Goal: Task Accomplishment & Management: Complete application form

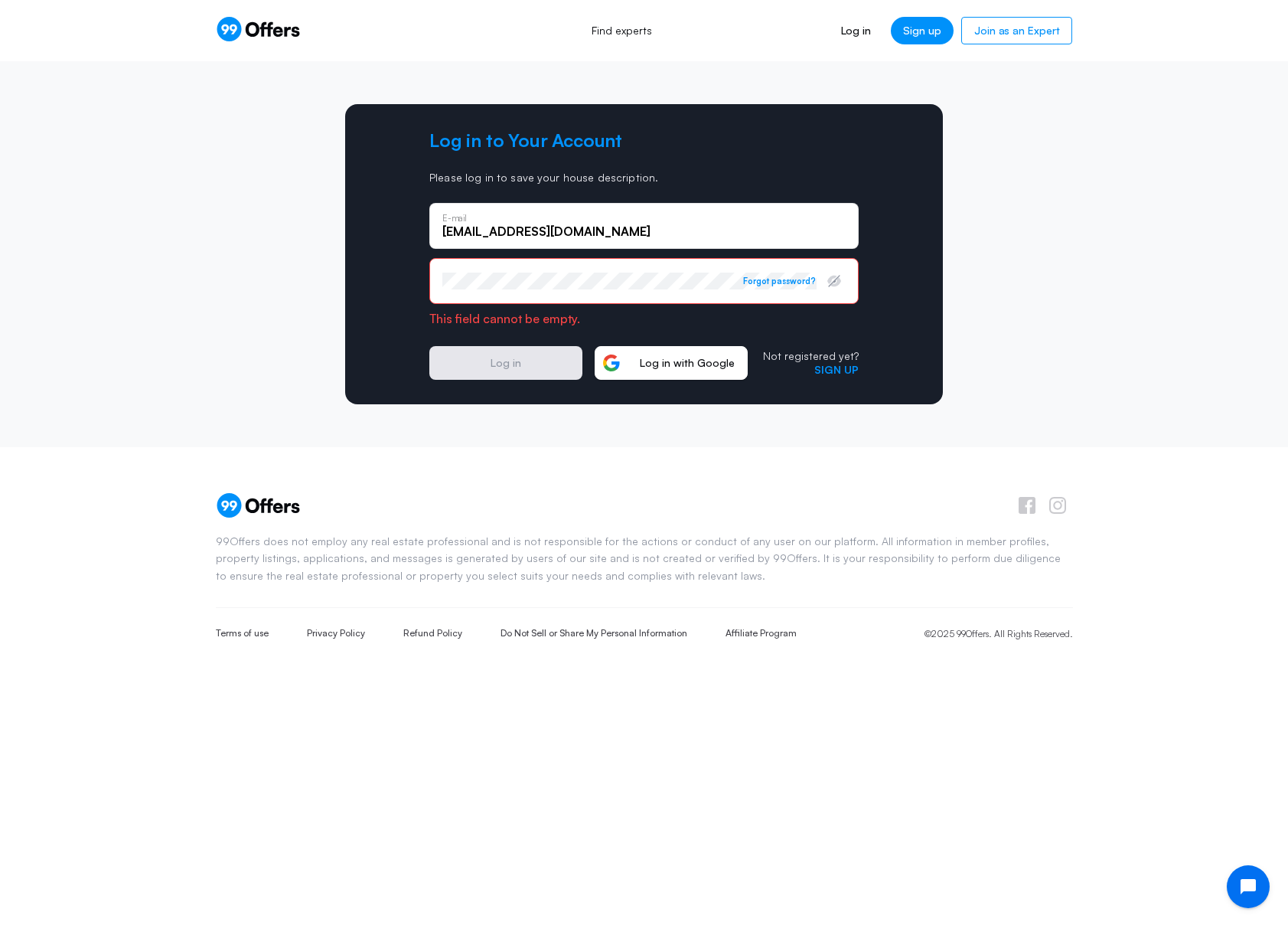
click at [707, 362] on span "Log in with Google" at bounding box center [687, 362] width 120 height 14
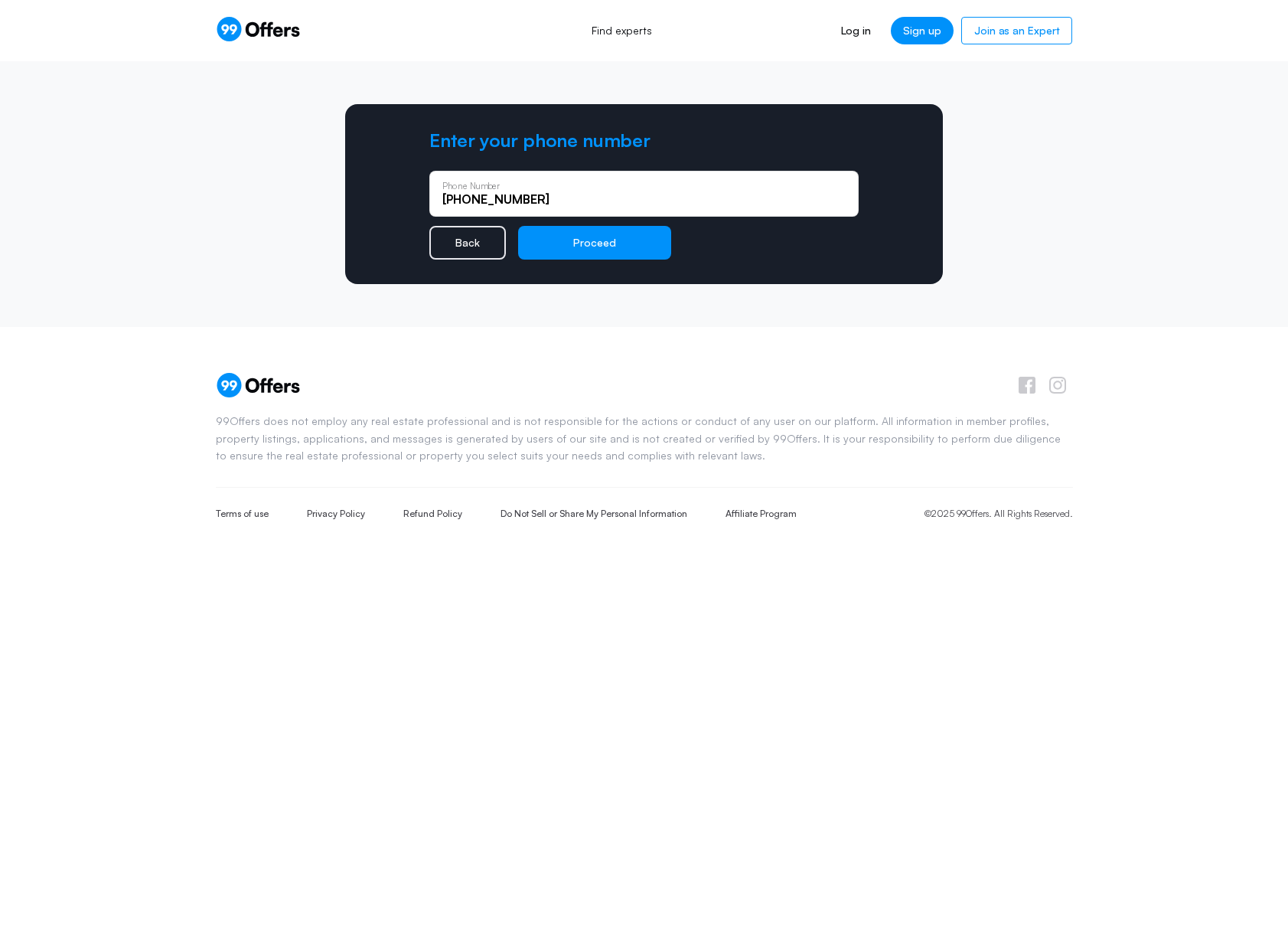
click at [584, 243] on button "Proceed" at bounding box center [595, 242] width 153 height 34
